Goal: Find contact information: Find contact information

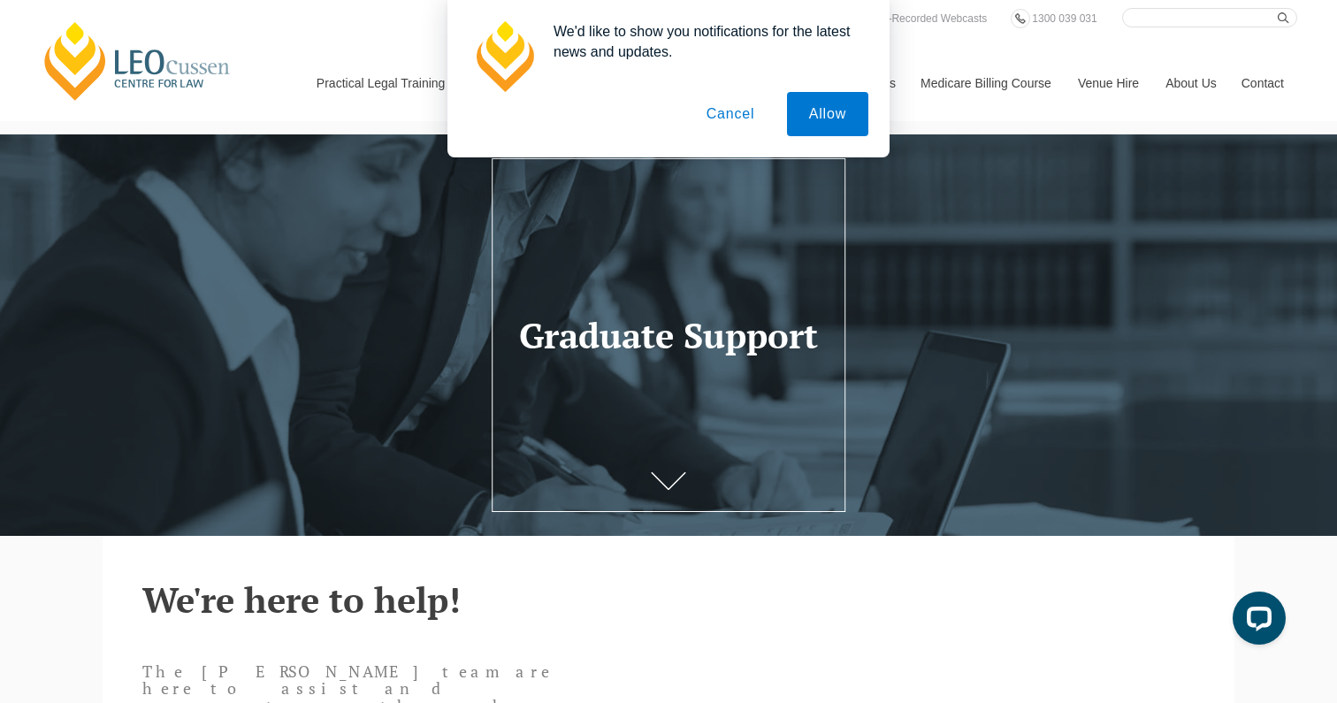
click at [744, 112] on button "Cancel" at bounding box center [730, 114] width 93 height 44
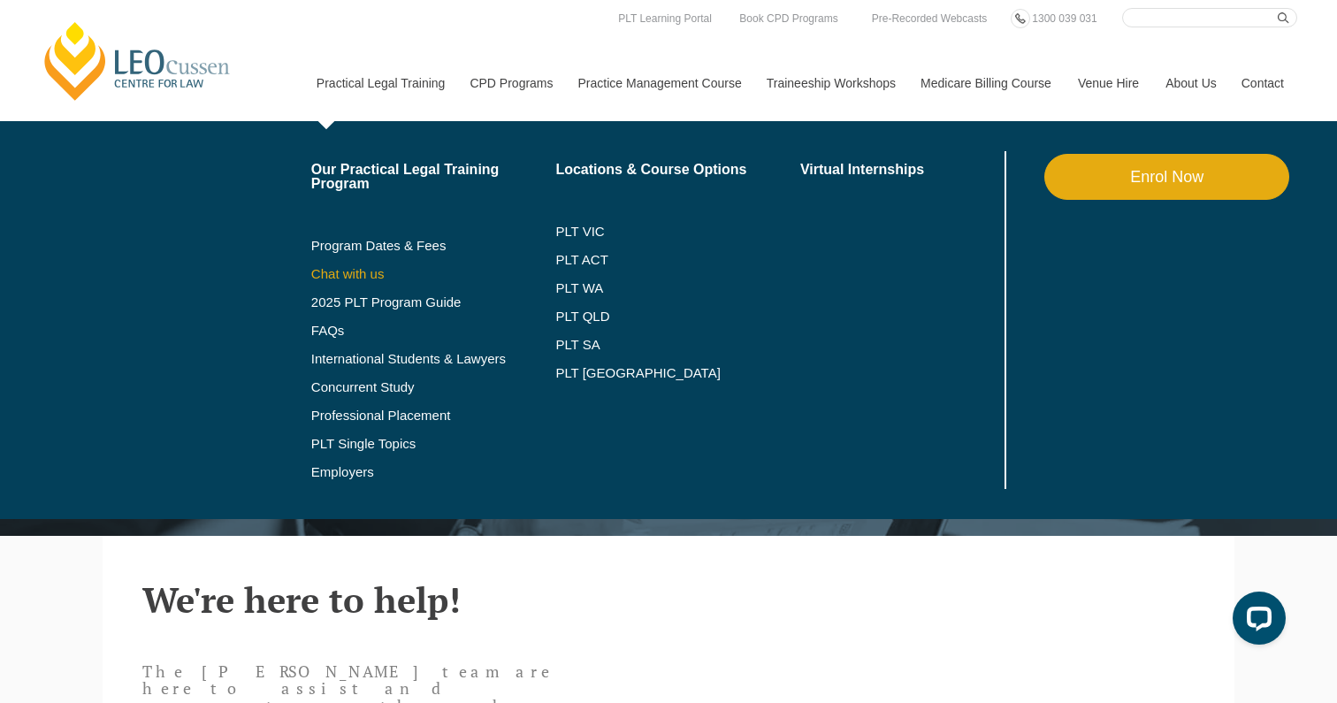
click at [330, 272] on link "Chat with us" at bounding box center [433, 274] width 245 height 14
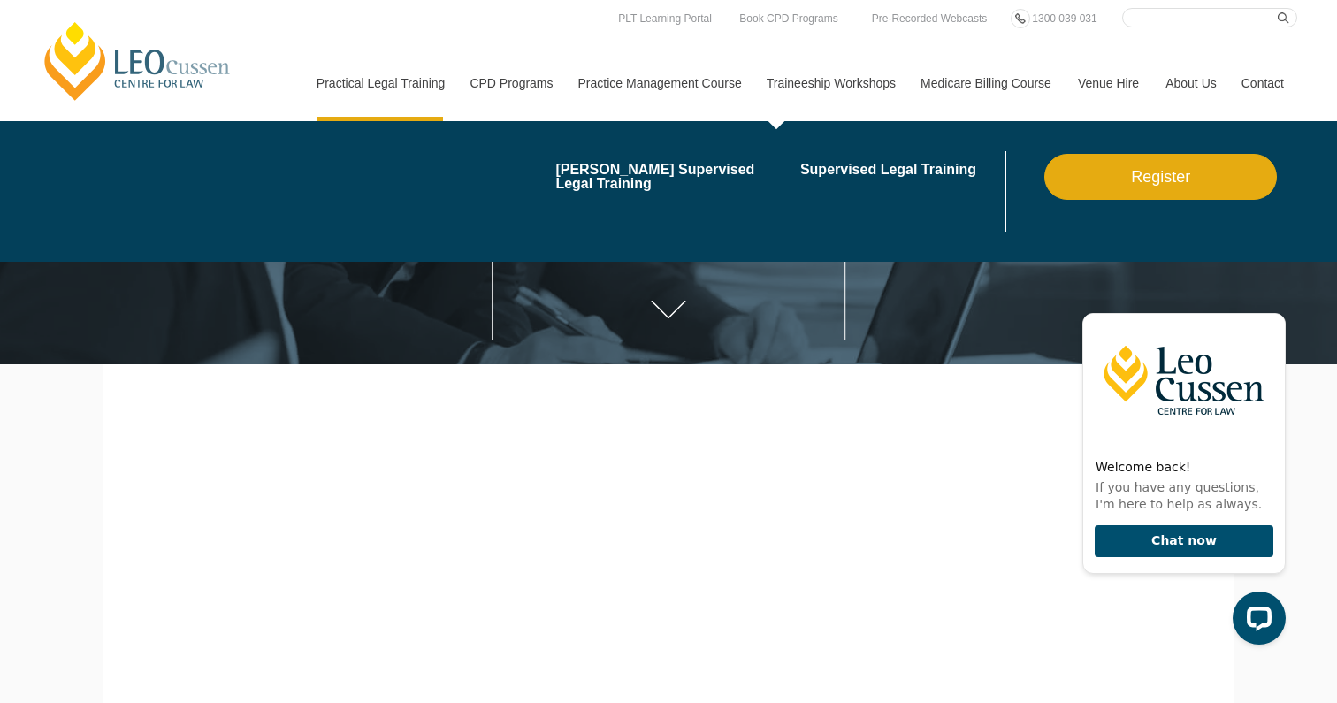
scroll to position [71, 0]
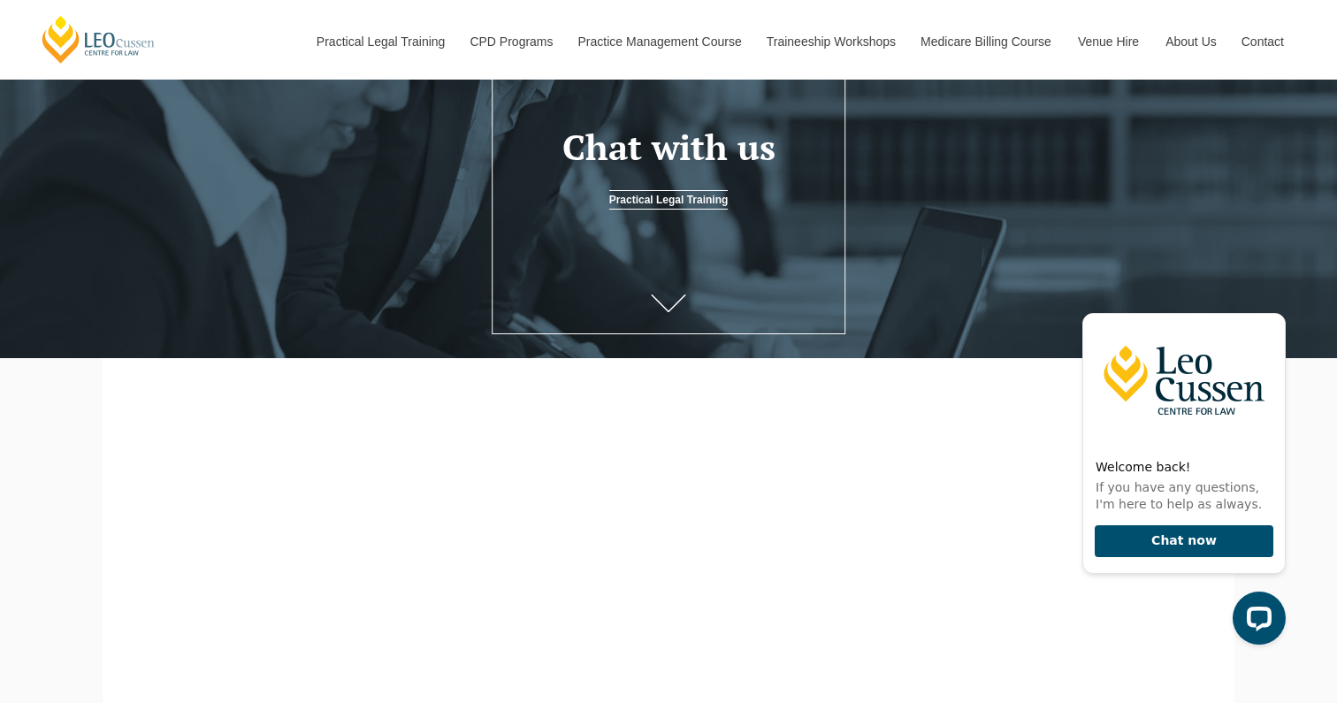
scroll to position [177, 0]
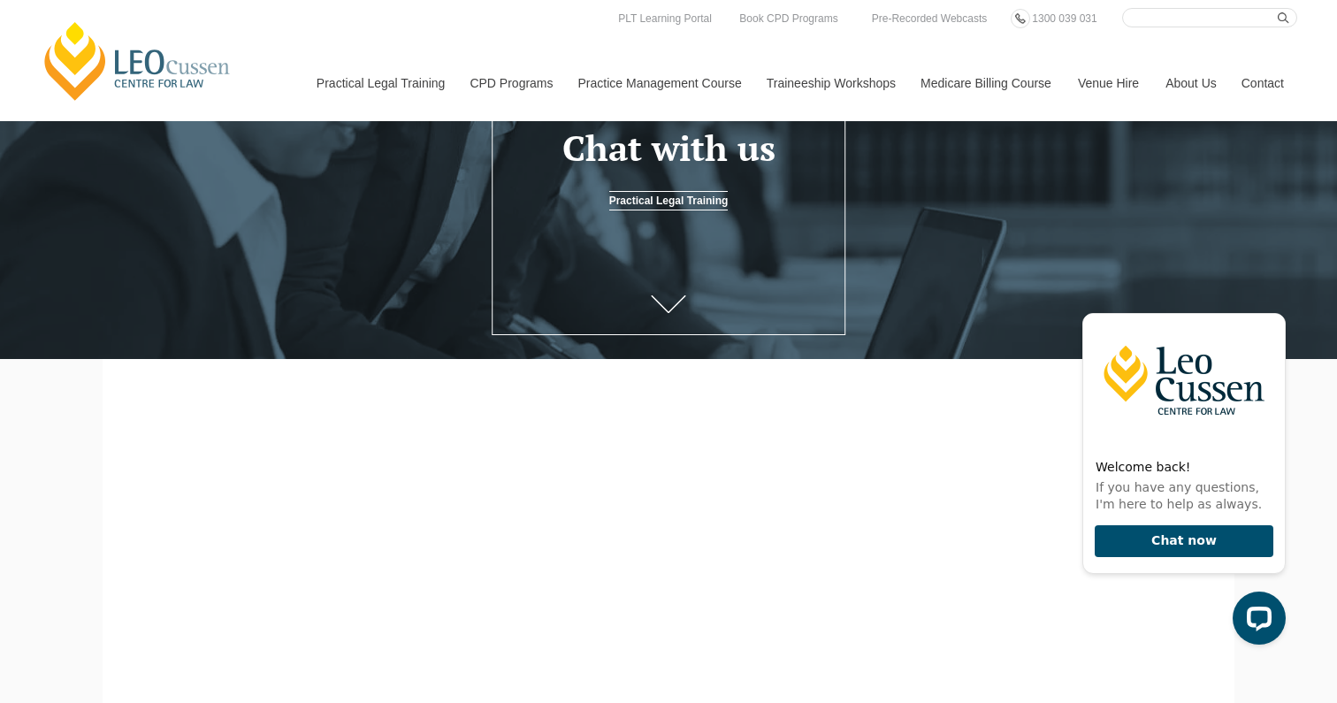
click at [1261, 80] on link "Contact" at bounding box center [1262, 83] width 69 height 76
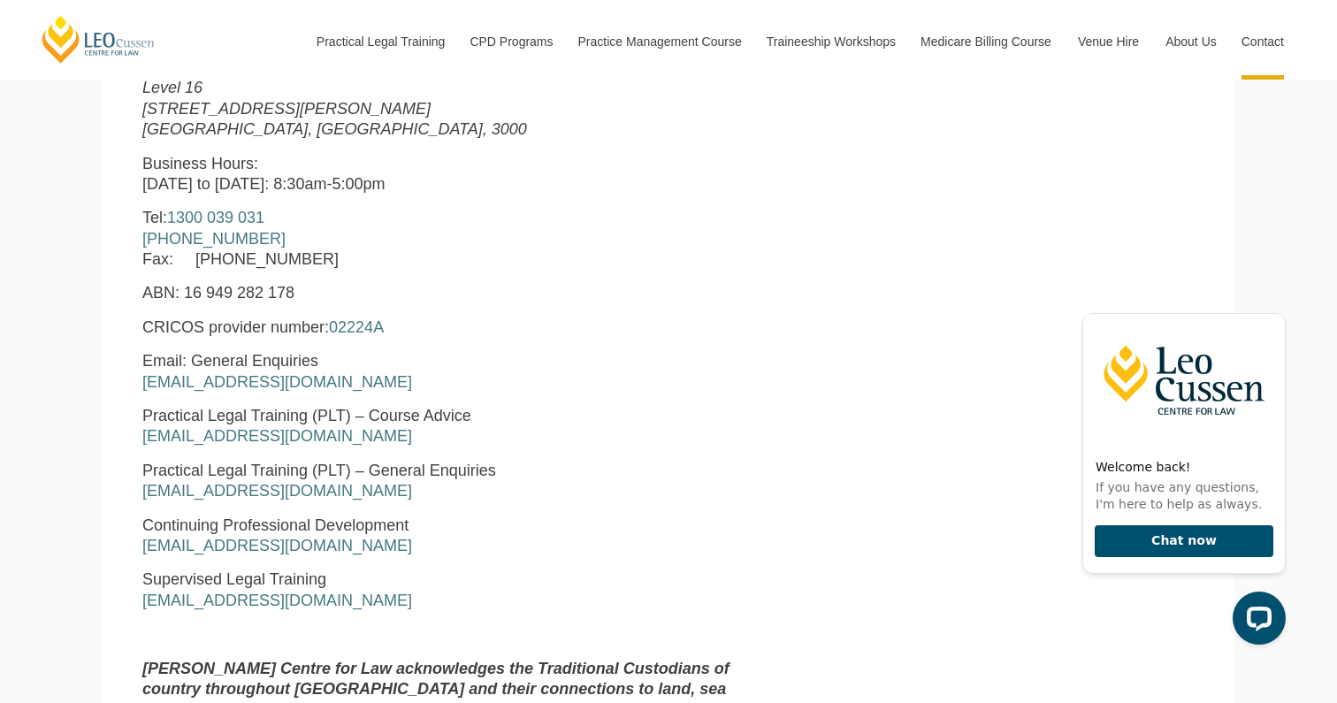
scroll to position [773, 0]
